Goal: Information Seeking & Learning: Learn about a topic

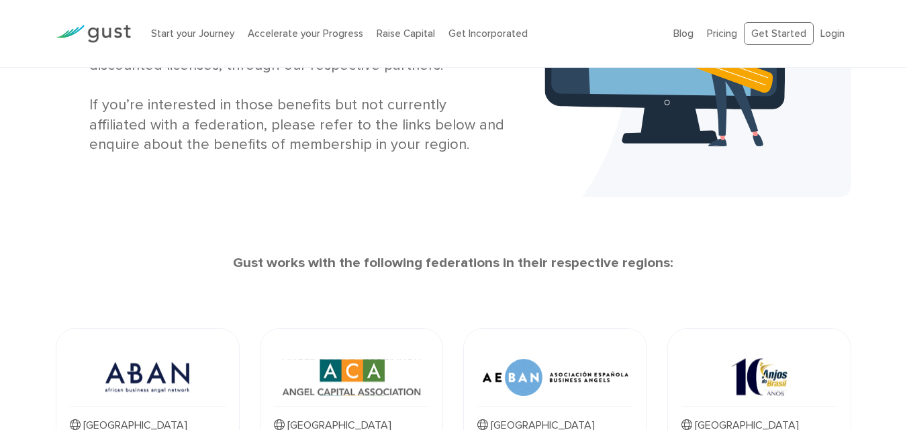
scroll to position [185, 0]
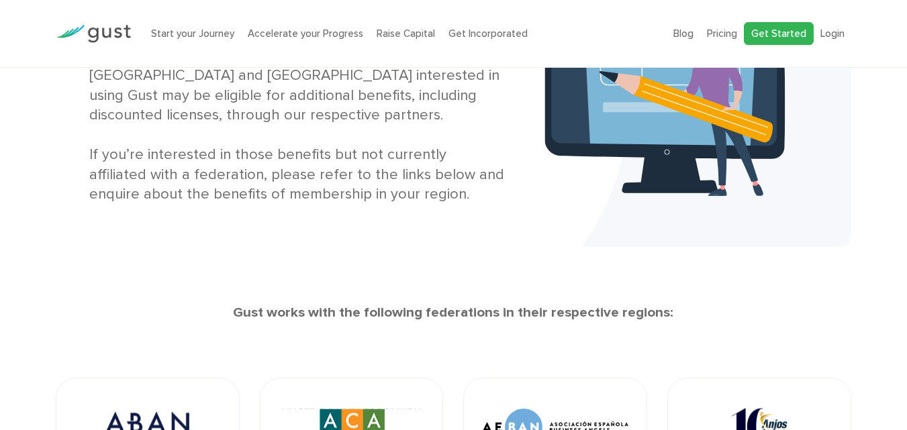
click at [756, 24] on link "Get Started" at bounding box center [779, 34] width 70 height 24
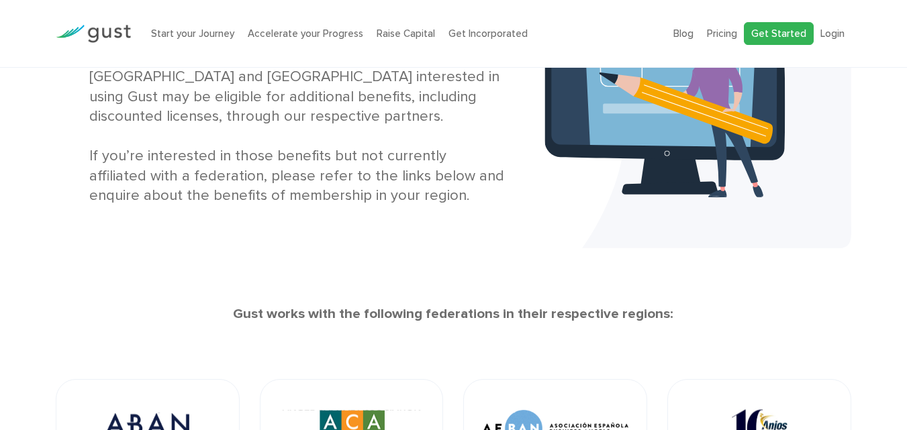
click at [756, 24] on link "Get Started" at bounding box center [779, 34] width 70 height 24
